Goal: Information Seeking & Learning: Learn about a topic

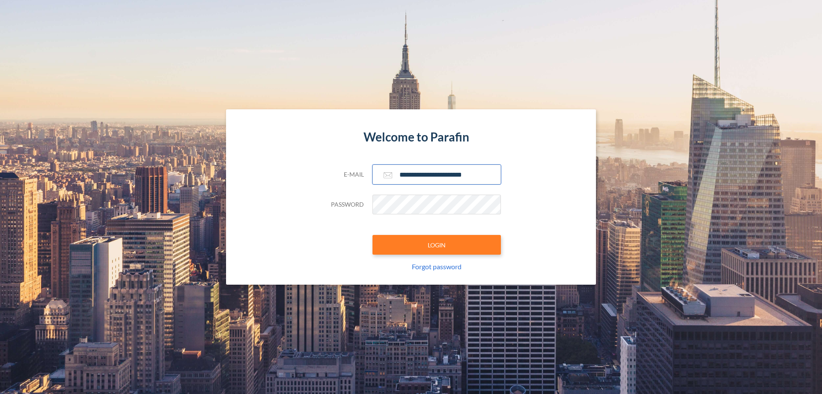
type input "**********"
click at [437, 245] on button "LOGIN" at bounding box center [437, 245] width 128 height 20
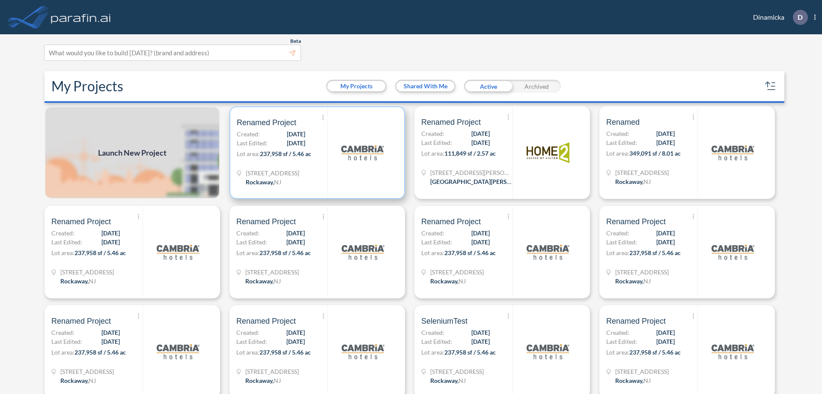
scroll to position [2, 0]
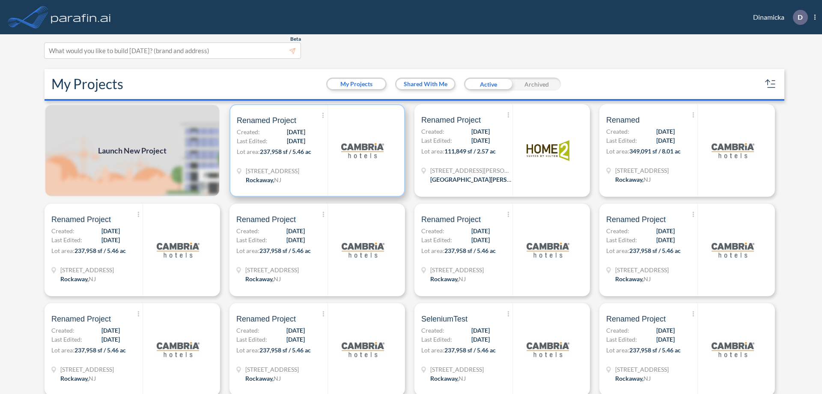
click at [316, 150] on p "Lot area: 237,958 sf / 5.46 ac" at bounding box center [282, 153] width 91 height 12
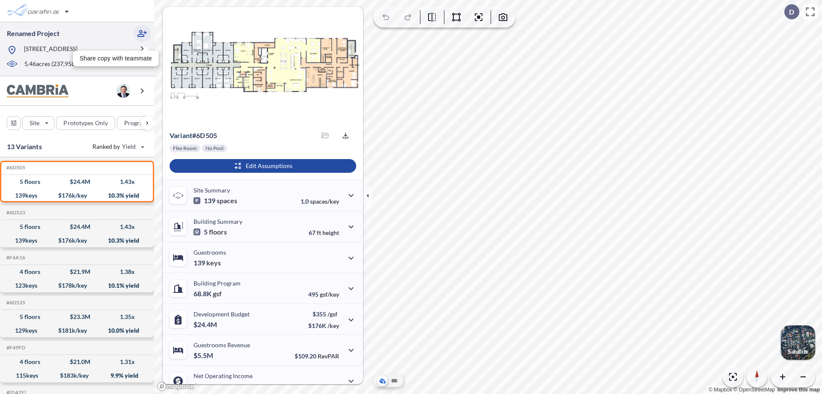
click at [142, 33] on icon "button" at bounding box center [142, 33] width 10 height 10
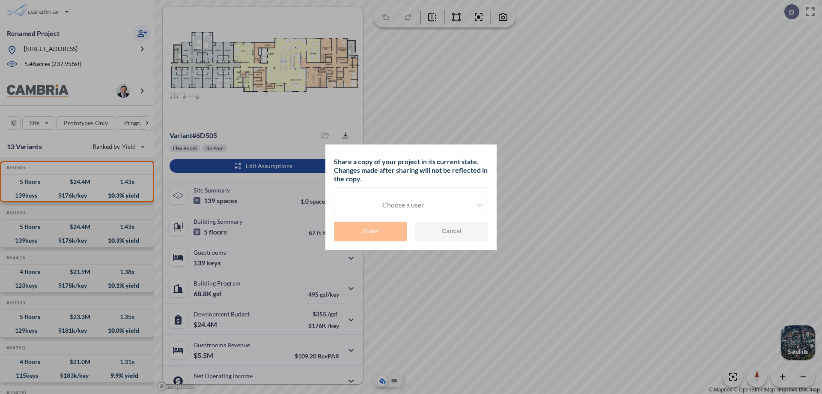
click at [403, 204] on div at bounding box center [403, 205] width 129 height 10
